Goal: Task Accomplishment & Management: Manage account settings

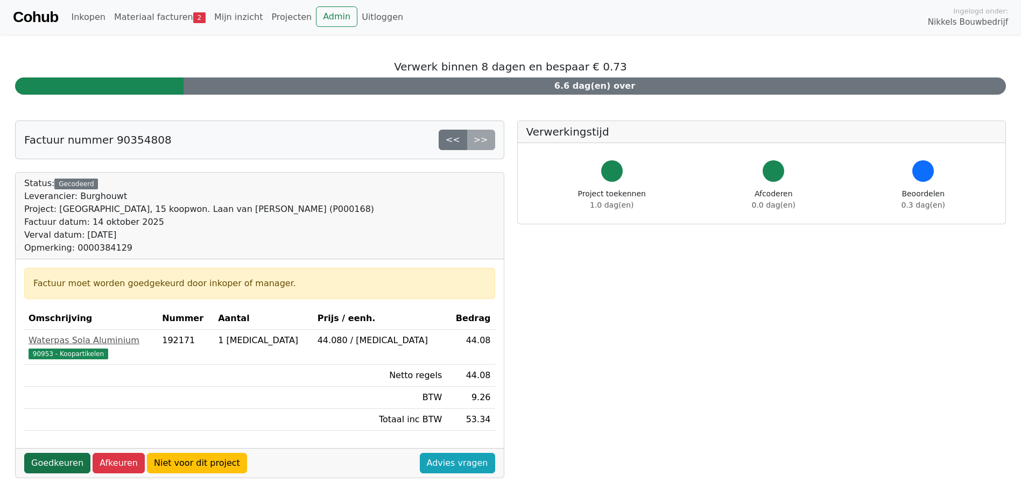
click at [57, 464] on link "Goedkeuren" at bounding box center [57, 463] width 66 height 20
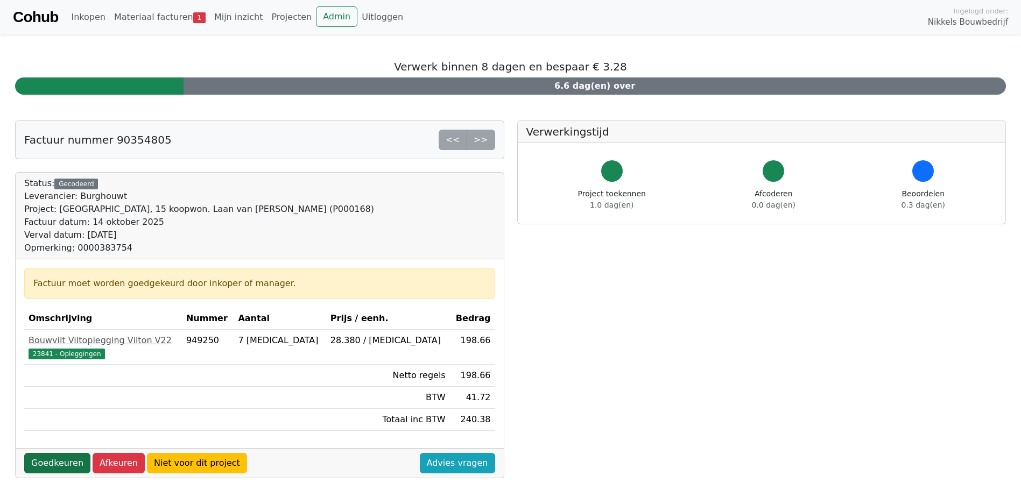
click at [57, 461] on link "Goedkeuren" at bounding box center [57, 463] width 66 height 20
